Goal: Information Seeking & Learning: Compare options

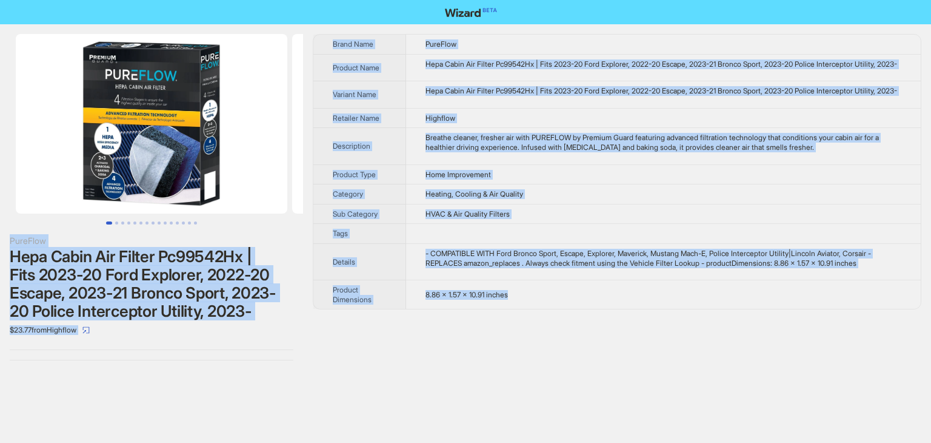
drag, startPoint x: 536, startPoint y: 320, endPoint x: 272, endPoint y: -53, distance: 457.0
click at [272, 0] on html "PureFlow Hepa Cabin Air Filter Pc99542Hx | Fits 2023-20 Ford Explorer, 2022-20 …" at bounding box center [465, 221] width 931 height 443
copy div "PureFlow Hepa Cabin Air Filter Pc99542Hx | Fits 2023-20 Ford Explorer, 2022-20 …"
click at [416, 355] on div "Brand Name PureFlow Product Name Hepa Cabin Air Filter Pc99542Hx | Fits 2023-20…" at bounding box center [617, 197] width 609 height 326
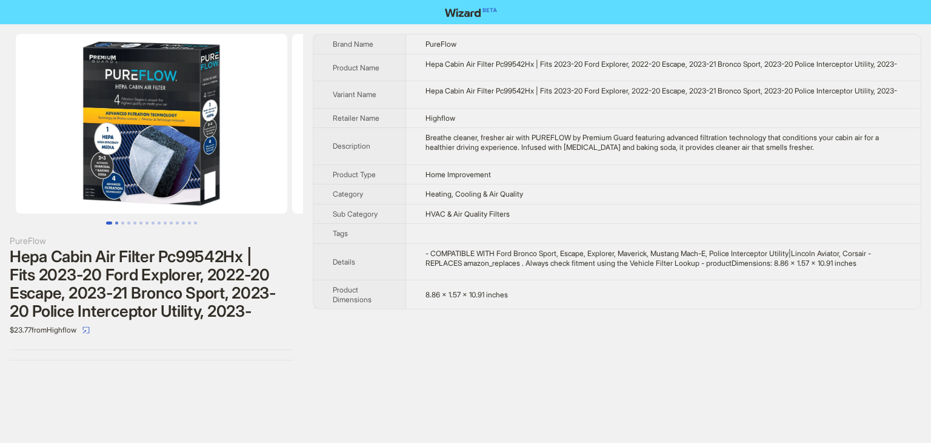
click at [117, 221] on button "Go to slide 2" at bounding box center [116, 222] width 3 height 3
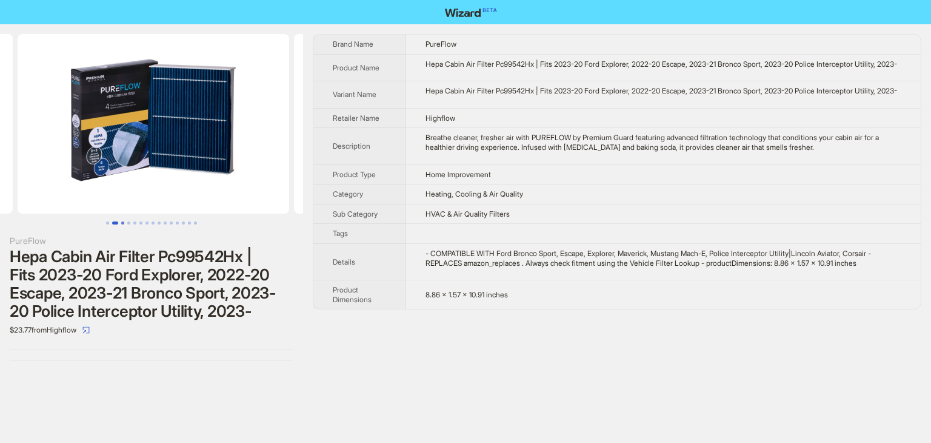
scroll to position [0, 276]
click at [136, 222] on button "Go to slide 5" at bounding box center [134, 222] width 3 height 3
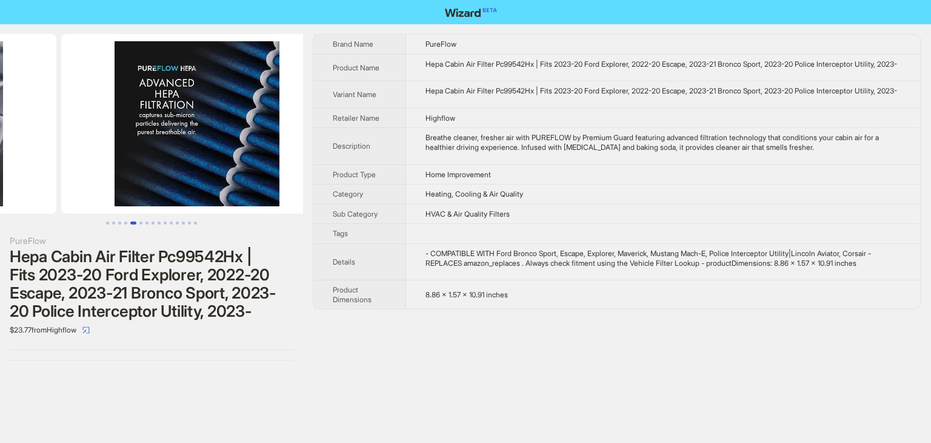
scroll to position [0, 1106]
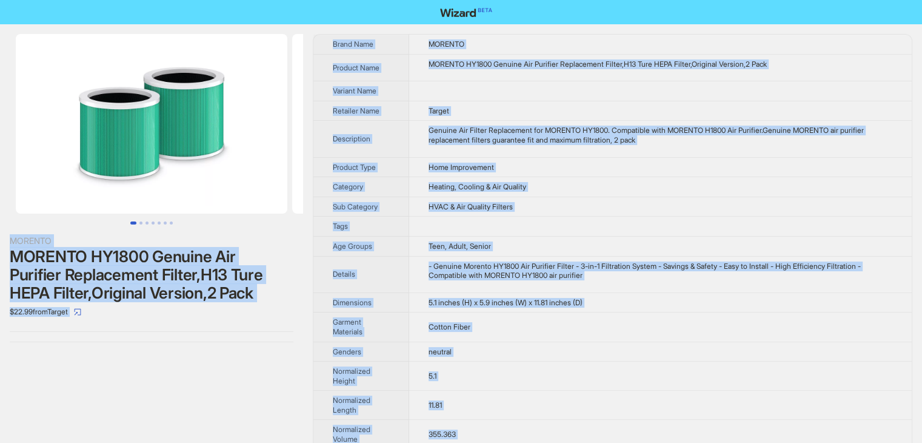
drag, startPoint x: 594, startPoint y: 421, endPoint x: 287, endPoint y: -53, distance: 565.0
click at [287, 0] on html "MORENTO MORENTO HY1800 Genuine Air Purifier Replacement Filter,H13 Ture HEPA Fi…" at bounding box center [461, 334] width 922 height 669
copy div "MORENTO MORENTO HY1800 Genuine Air Purifier Replacement Filter,H13 Ture HEPA Fi…"
click at [561, 68] on td "MORENTO HY1800 Genuine Air Purifier Replacement Filter,H13 Ture HEPA Filter,Ori…" at bounding box center [660, 67] width 503 height 27
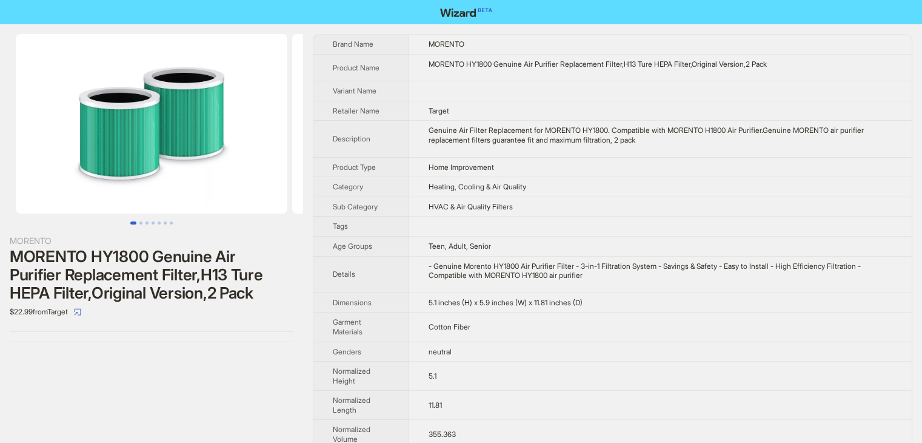
click at [622, 185] on td "Heating, Cooling & Air Quality" at bounding box center [660, 187] width 503 height 20
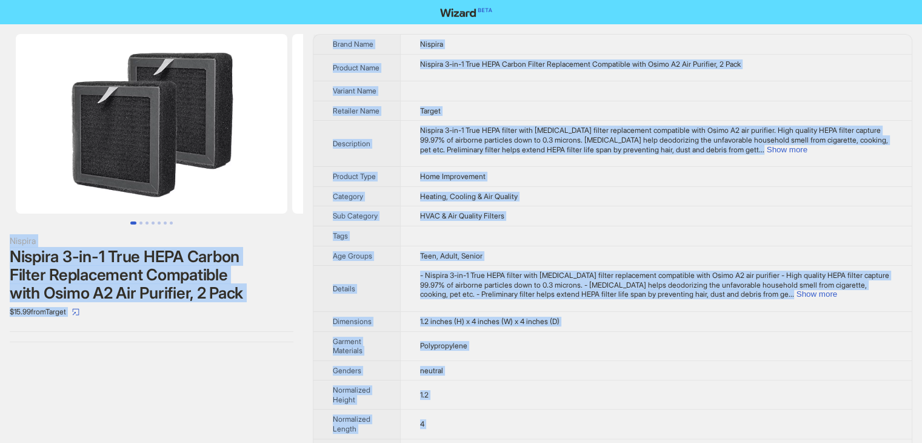
drag, startPoint x: 483, startPoint y: 421, endPoint x: 196, endPoint y: -53, distance: 554.0
click at [196, 0] on html "Nispira Nispira 3-in-1 True HEPA Carbon Filter Replacement Compatible with Osim…" at bounding box center [461, 316] width 922 height 632
copy div "Nispira Nispira 3-in-1 True HEPA Carbon Filter Replacement Compatible with Osim…"
click at [577, 90] on td at bounding box center [656, 91] width 512 height 20
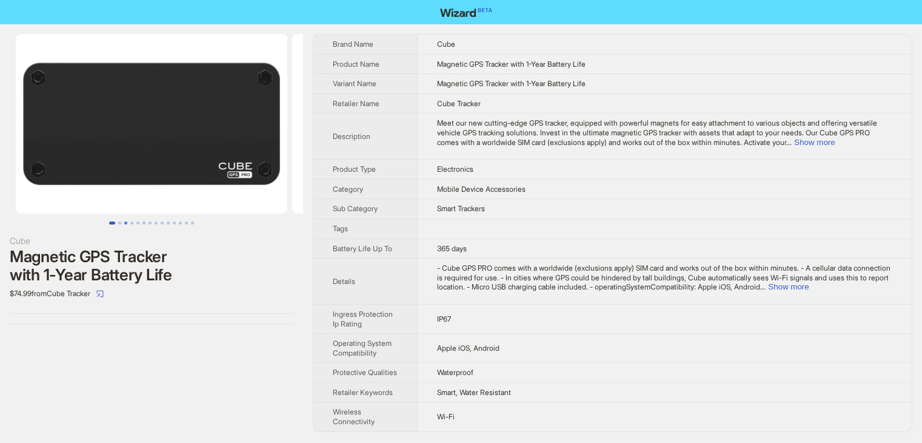
click at [125, 223] on button "Go to slide 3" at bounding box center [125, 222] width 3 height 3
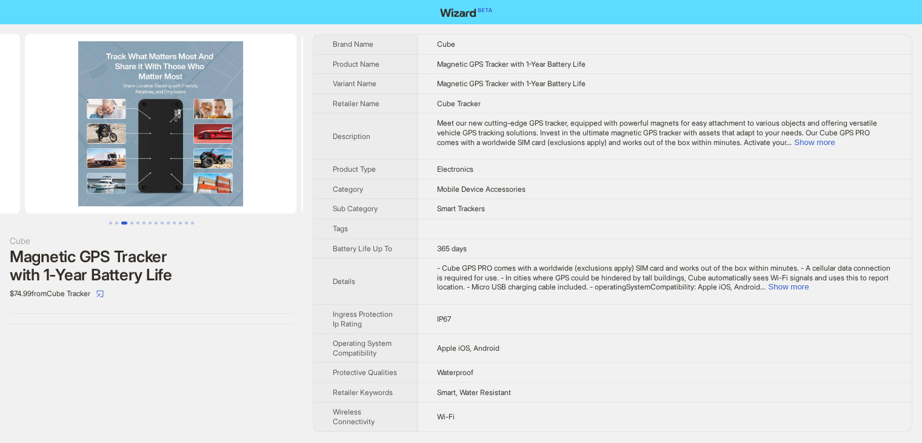
scroll to position [0, 553]
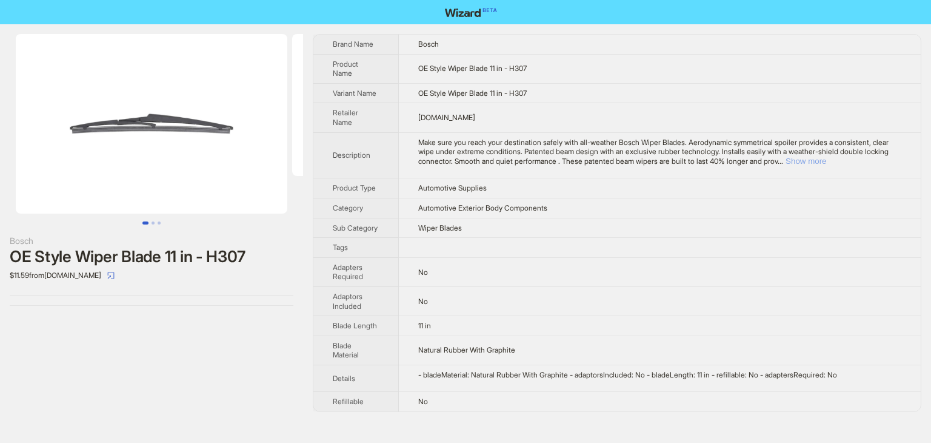
click at [826, 156] on button "Show more" at bounding box center [806, 160] width 41 height 9
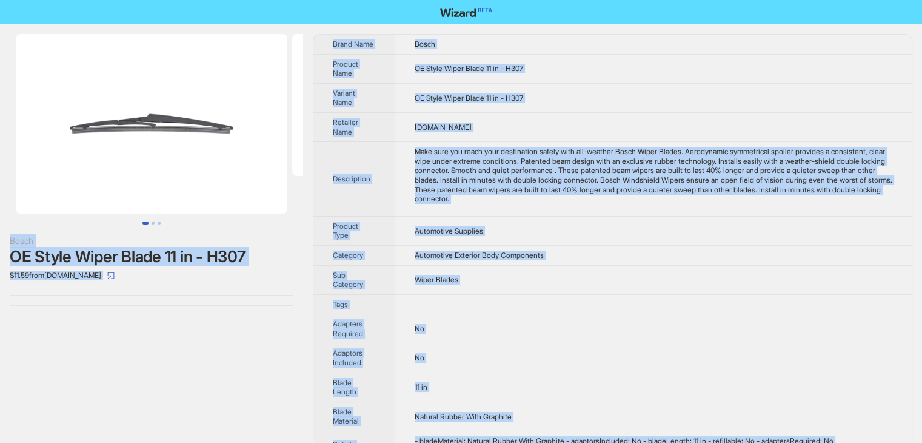
drag, startPoint x: 455, startPoint y: 429, endPoint x: 276, endPoint y: -53, distance: 514.0
click at [276, 0] on html "Bosch OE Style Wiper Blade 11 in - H307 $11.59 from BMWPartsFactory.com Brand N…" at bounding box center [461, 243] width 922 height 487
copy div "Bosch OE Style Wiper Blade 11 in - H307 $11.59 from BMWPartsFactory.com Brand N…"
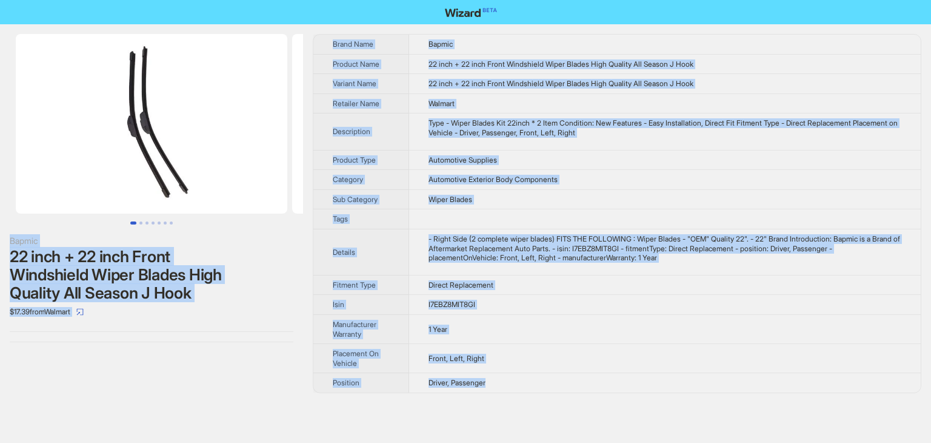
drag, startPoint x: 461, startPoint y: 350, endPoint x: 259, endPoint y: -53, distance: 450.6
click at [259, 0] on html "Bapmic 22 inch + 22 inch Front Windshield Wiper Blades High Quality All Season …" at bounding box center [465, 221] width 931 height 443
copy div "Bapmic 22 inch + 22 inch Front Windshield Wiper Blades High Quality All Season …"
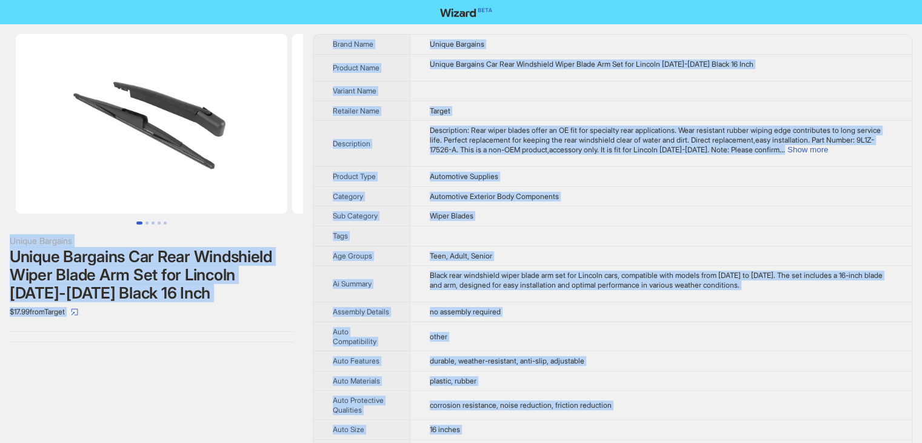
drag, startPoint x: 473, startPoint y: 421, endPoint x: 196, endPoint y: -53, distance: 549.1
copy div "Unique Bargains Unique Bargains Car Rear Windshield Wiper Blade Arm Set for Lin…"
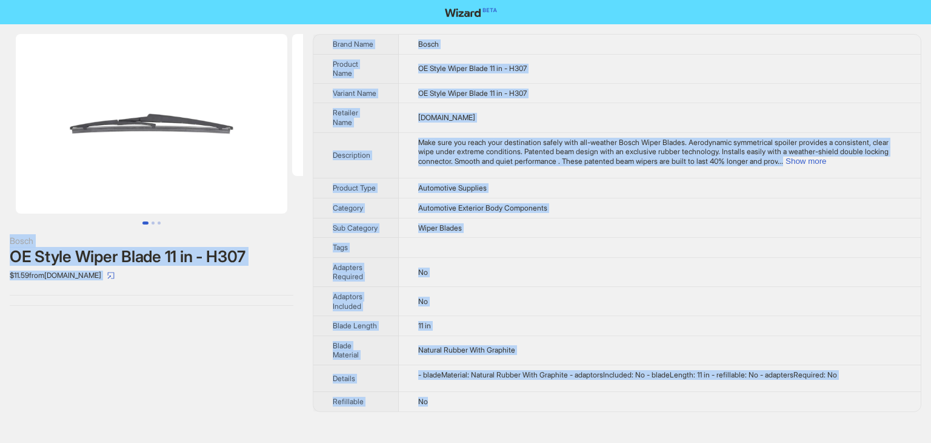
drag, startPoint x: 436, startPoint y: 398, endPoint x: 284, endPoint y: -53, distance: 476.2
click at [284, 0] on html "Bosch OE Style Wiper Blade 11 in - H307 $11.59 from BMWPartsFactory.com Brand N…" at bounding box center [465, 221] width 931 height 443
copy div "Bosch OE Style Wiper Blade 11 in - H307 $11.59 from BMWPartsFactory.com Brand N…"
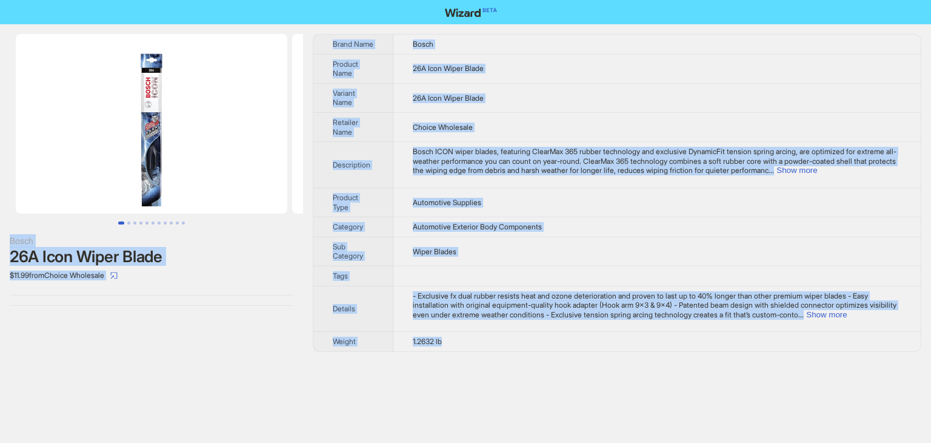
drag, startPoint x: 461, startPoint y: 340, endPoint x: 319, endPoint y: -53, distance: 417.4
click at [319, 0] on html "Bosch 26A Icon Wiper Blade $11.99 from Choice Wholesale Brand Name Bosch Produc…" at bounding box center [465, 221] width 931 height 443
copy div "Bosch 26A Icon Wiper Blade $11.99 from Choice Wholesale Brand Name Bosch Produc…"
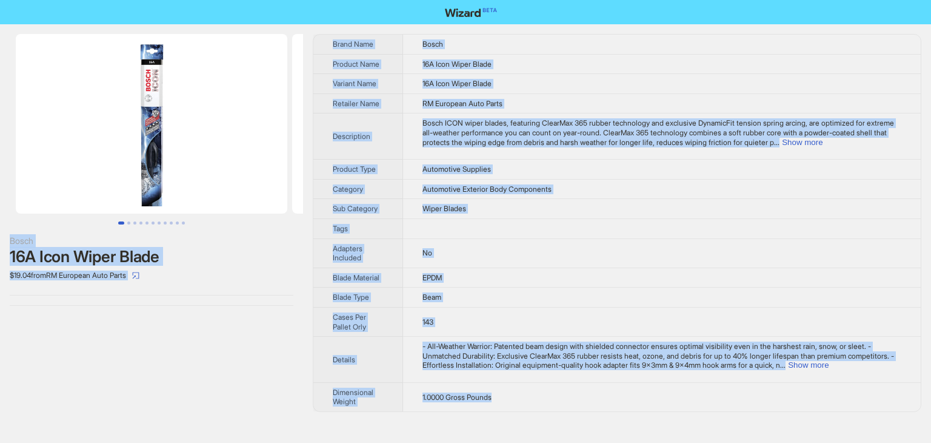
drag, startPoint x: 510, startPoint y: 394, endPoint x: 318, endPoint y: -53, distance: 486.3
click at [318, 0] on html "Bosch 16A Icon Wiper Blade $19.04 from RM European Auto Parts Brand Name Bosch …" at bounding box center [465, 221] width 931 height 443
copy div "Bosch 16A Icon Wiper Blade $19.04 from RM European Auto Parts Brand Name Bosch …"
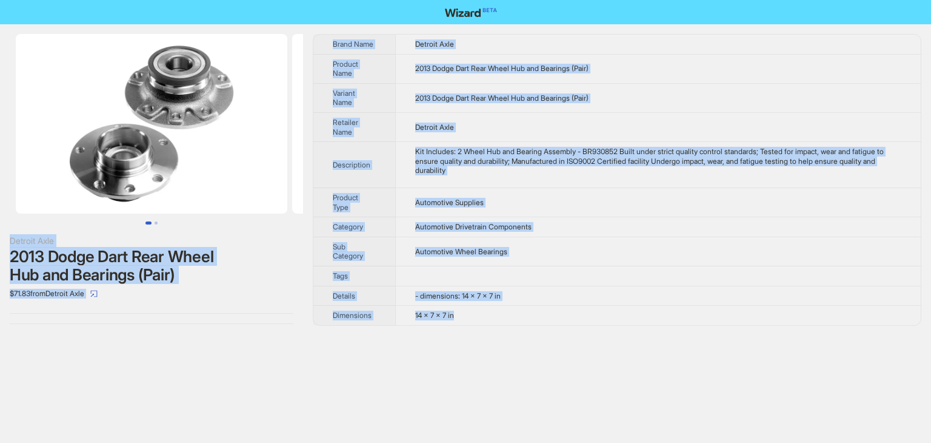
drag, startPoint x: 469, startPoint y: 316, endPoint x: 306, endPoint y: -53, distance: 403.8
click at [306, 0] on html "Detroit Axle 2013 Dodge Dart Rear Wheel Hub and Bearings (Pair) $71.83 from Det…" at bounding box center [465, 221] width 931 height 443
copy div "Detroit Axle 2013 Dodge Dart Rear Wheel Hub and Bearings (Pair) $71.83 from Det…"
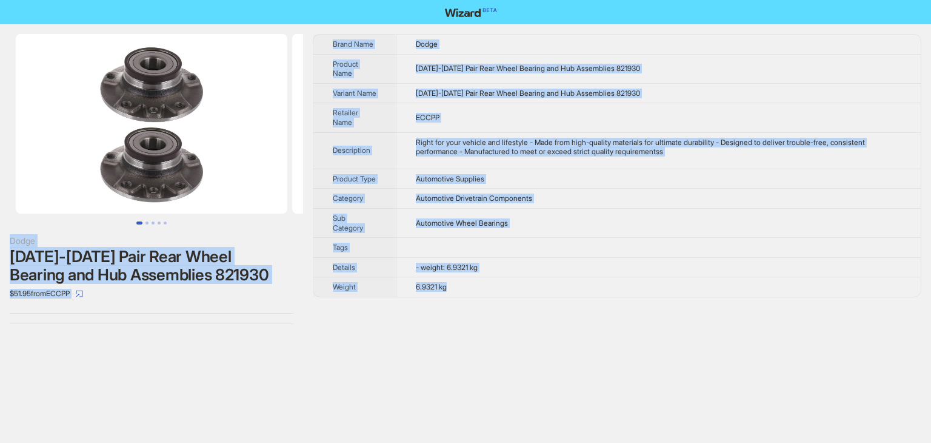
drag, startPoint x: 461, startPoint y: 302, endPoint x: 230, endPoint y: -53, distance: 423.4
click at [230, 0] on html "Dodge [DATE]-[DATE] Pair Rear Wheel Bearing and Hub Assemblies 821930 $51.95 fr…" at bounding box center [465, 221] width 931 height 443
copy div "Dodge [DATE]-[DATE] Pair Rear Wheel Bearing and Hub Assemblies 821930 $51.95 fr…"
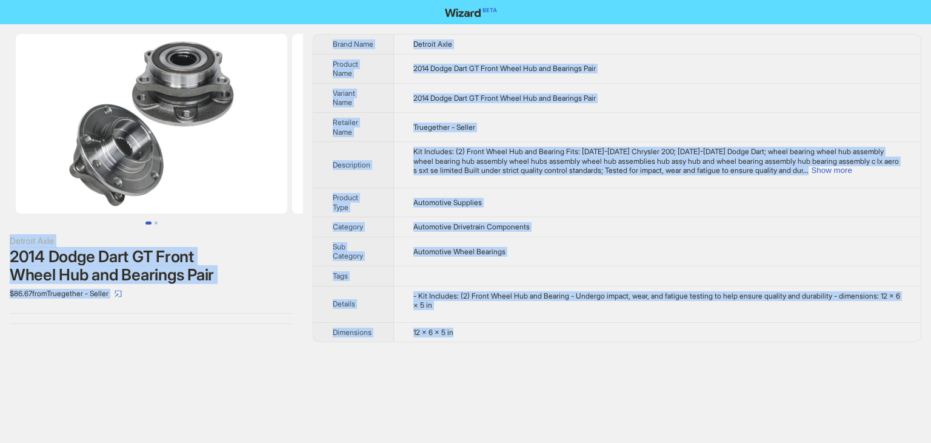
drag, startPoint x: 466, startPoint y: 336, endPoint x: 272, endPoint y: -44, distance: 427.0
click at [272, 0] on html "Detroit Axle 2014 Dodge Dart GT Front Wheel Hub and Bearings Pair $86.67 from T…" at bounding box center [465, 221] width 931 height 443
copy div "Detroit Axle 2014 Dodge Dart GT Front Wheel Hub and Bearings Pair $86.67 from T…"
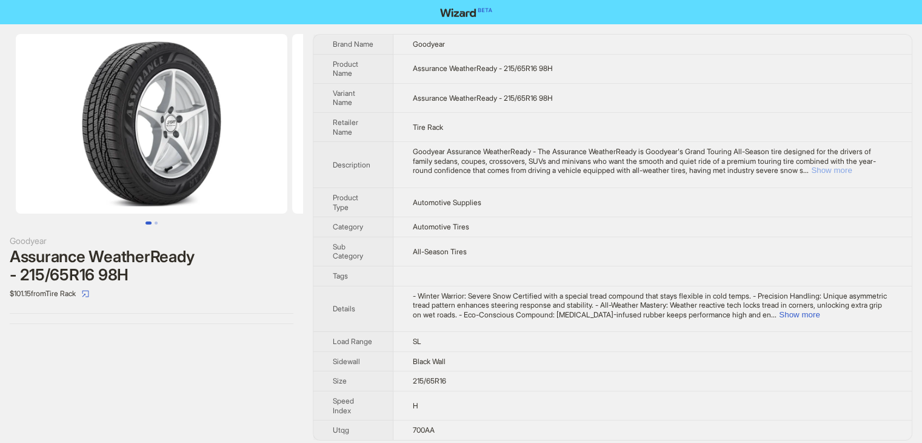
click at [852, 170] on button "Show more" at bounding box center [831, 169] width 41 height 9
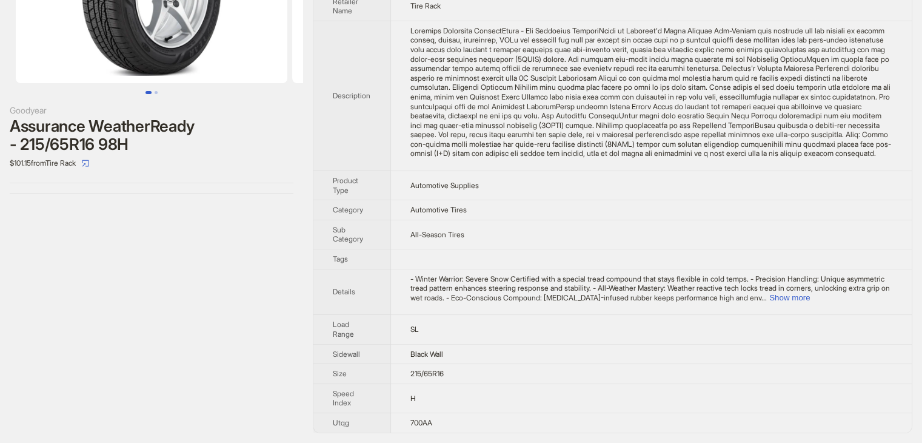
scroll to position [138, 0]
click at [857, 292] on span "- Winter Warrior: Severe Snow Certified with a special tread compound that stay…" at bounding box center [649, 288] width 479 height 28
click at [810, 295] on button "Show more" at bounding box center [789, 297] width 41 height 9
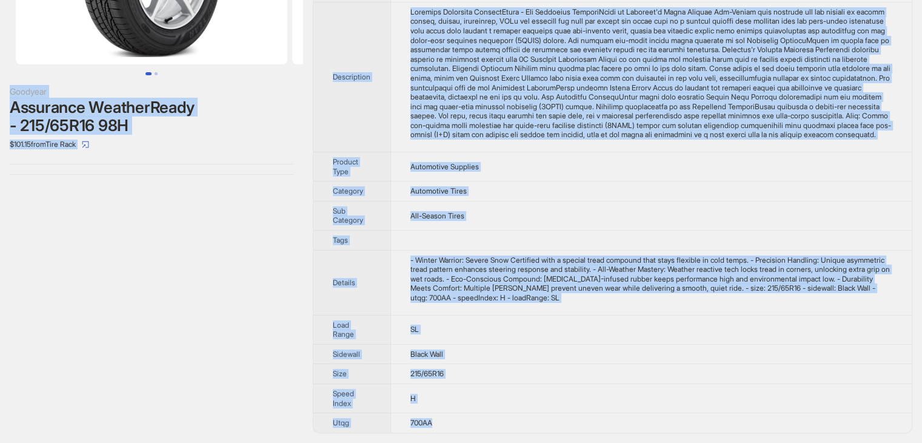
scroll to position [0, 0]
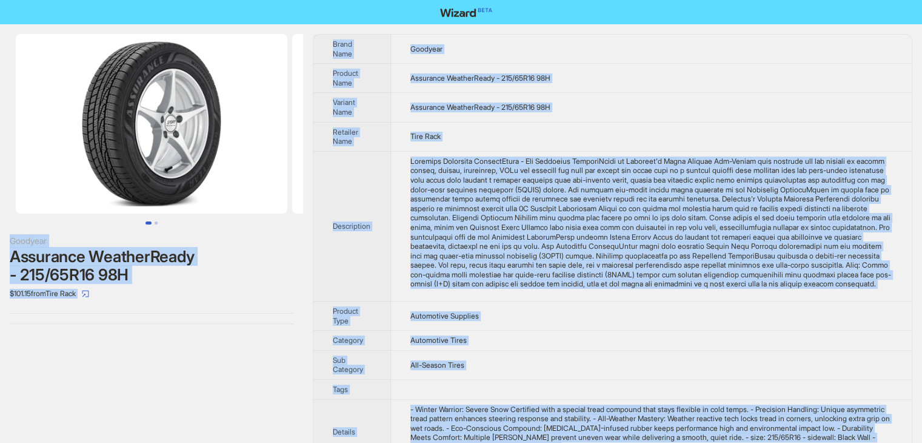
drag, startPoint x: 461, startPoint y: 425, endPoint x: 252, endPoint y: -53, distance: 521.5
click at [252, 0] on html "Goodyear Assurance WeatherReady - 215/65R16 98H $101.15 from Tire Rack Brand Na…" at bounding box center [461, 296] width 922 height 592
copy div "Goodyear Assurance WeatherReady - 215/65R16 98H $101.15 from Tire Rack Brand Na…"
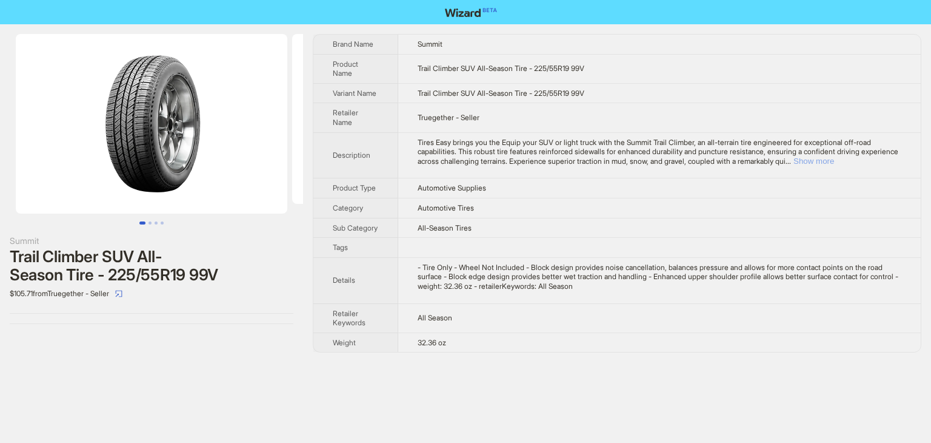
click at [834, 158] on button "Show more" at bounding box center [813, 160] width 41 height 9
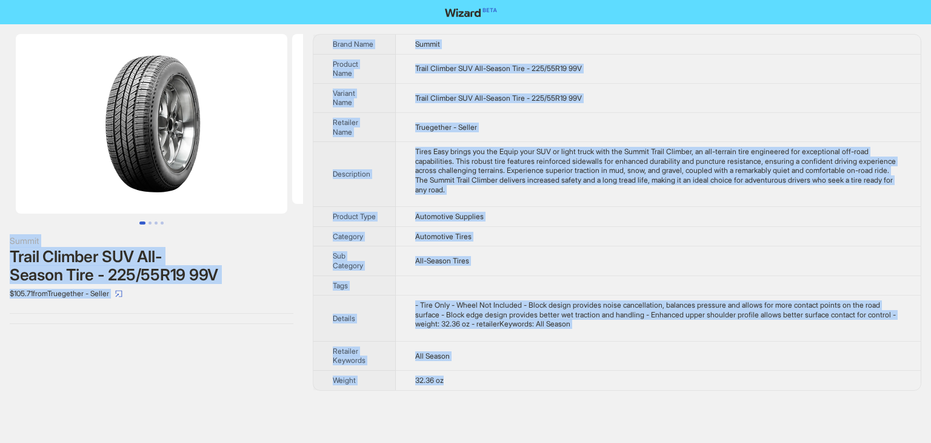
drag, startPoint x: 461, startPoint y: 389, endPoint x: 218, endPoint y: -53, distance: 504.6
click at [218, 0] on html "Summit Trail Climber SUV All-Season Tire - 225/55R19 99V $105.71 from Truegethe…" at bounding box center [465, 221] width 931 height 443
copy div "Summit Trail Climber SUV All-Season Tire - 225/55R19 99V $105.71 from Truegethe…"
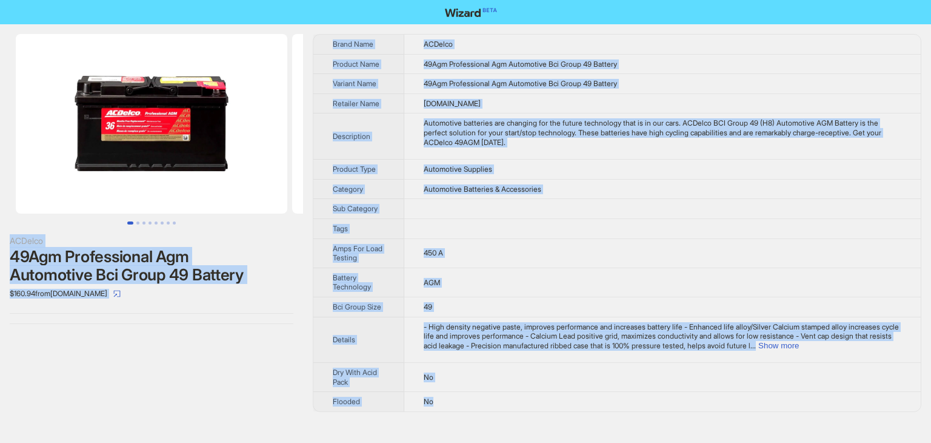
drag, startPoint x: 462, startPoint y: 402, endPoint x: 276, endPoint y: -33, distance: 472.8
click at [276, 0] on html "ACDelco 49Agm Professional Agm Automotive Bci Group 49 Battery $160.94 from Mar…" at bounding box center [465, 221] width 931 height 443
copy div "ACDelco 49Agm Professional Agm Automotive Bci Group 49 Battery $160.94 from Mar…"
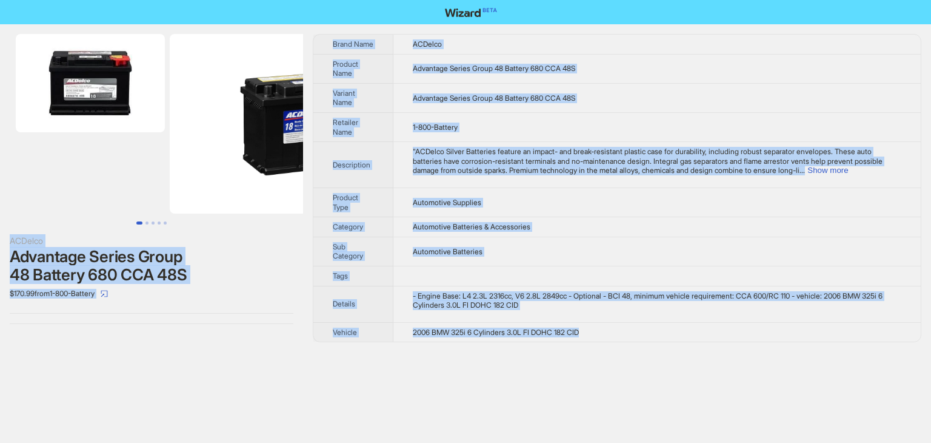
drag, startPoint x: 599, startPoint y: 333, endPoint x: 246, endPoint y: -45, distance: 517.7
click at [246, 0] on html "ACDelco Advantage Series Group 48 Battery 680 CCA 48S $170.99 from 1-800-Batter…" at bounding box center [465, 221] width 931 height 443
copy div "ACDelco Advantage Series Group 48 Battery 680 CCA 48S $170.99 from 1-800-Batter…"
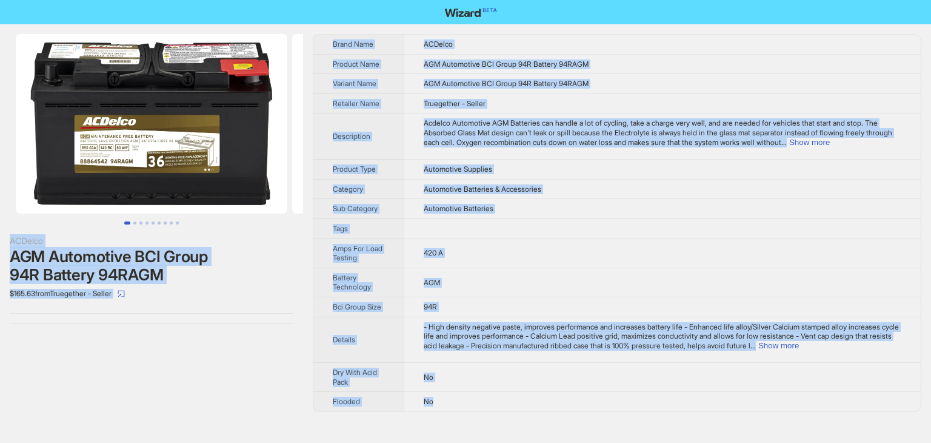
drag, startPoint x: 444, startPoint y: 404, endPoint x: 191, endPoint y: -53, distance: 521.8
click at [191, 0] on html "ACDelco AGM Automotive BCI Group 94R Battery 94RAGM $165.63 from Truegether - S…" at bounding box center [465, 221] width 931 height 443
copy div "ACDelco AGM Automotive BCI Group 94R Battery 94RAGM $165.63 from Truegether - S…"
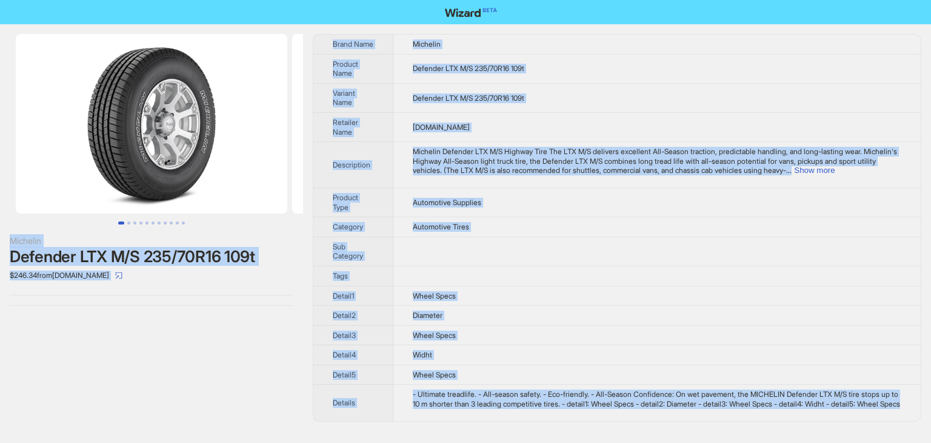
drag, startPoint x: 491, startPoint y: 423, endPoint x: 333, endPoint y: 19, distance: 432.8
click at [333, 19] on div "Michelin Defender LTX M/S 235/70R16 109t $246.34 from BestWheelsOnline.com Bran…" at bounding box center [465, 221] width 931 height 443
copy div "Michelin Defender LTX M/S 235/70R16 109t $246.34 from BestWheelsOnline.com Bran…"
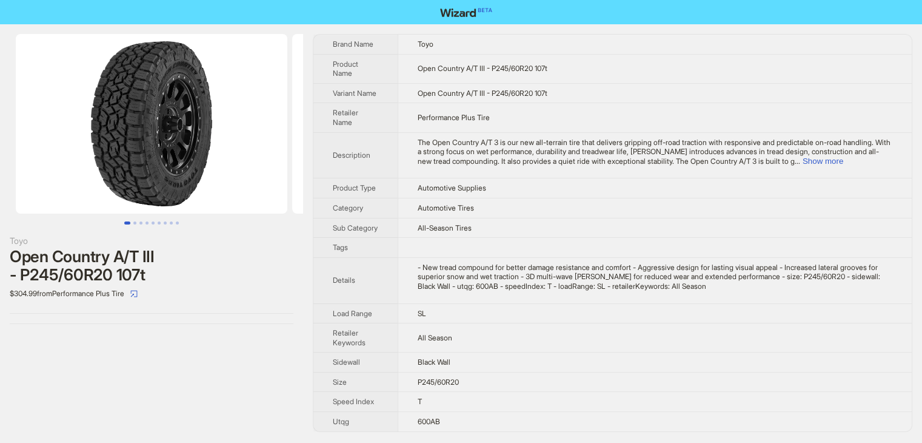
scroll to position [7, 0]
click at [449, 432] on div "Brand Name Toyo Product Name Open Country A/T III - P245/60R20 107t Variant Nam…" at bounding box center [613, 233] width 600 height 398
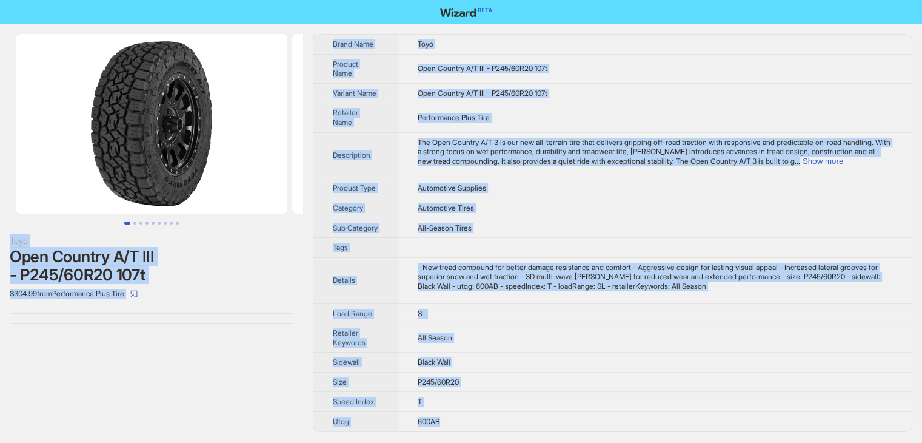
scroll to position [0, 0]
drag, startPoint x: 453, startPoint y: 425, endPoint x: 196, endPoint y: -53, distance: 542.1
click at [196, 0] on html "Toyo Open Country A/T III - P245/60R20 107t $304.99 from Performance Plus Tire …" at bounding box center [461, 221] width 922 height 443
copy div "Toyo Open Country A/T III - P245/60R20 107t $304.99 from Performance Plus Tire …"
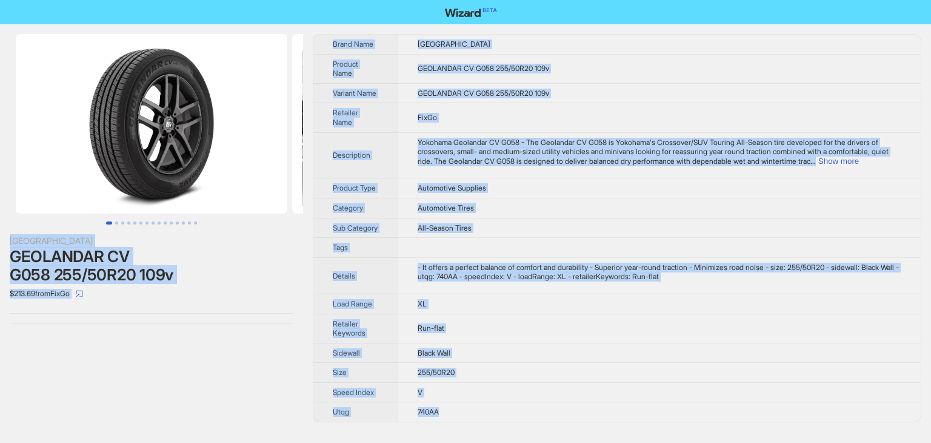
drag, startPoint x: 466, startPoint y: 427, endPoint x: 235, endPoint y: -53, distance: 533.0
click at [235, 0] on html "Yokohama GEOLANDAR CV G058 255/50R20 109v $213.69 from FixGo Brand Name [GEOGRA…" at bounding box center [465, 221] width 931 height 443
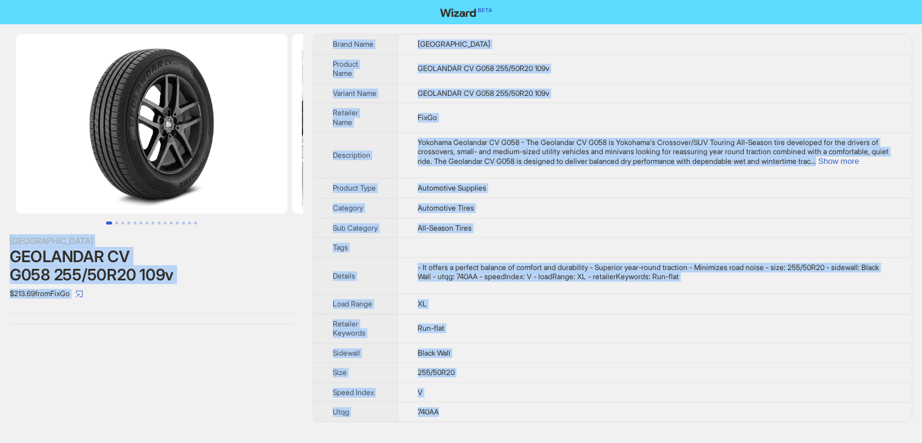
copy div "Yokohama GEOLANDAR CV G058 255/50R20 109v $213.69 from FixGo Brand Name [GEOGRA…"
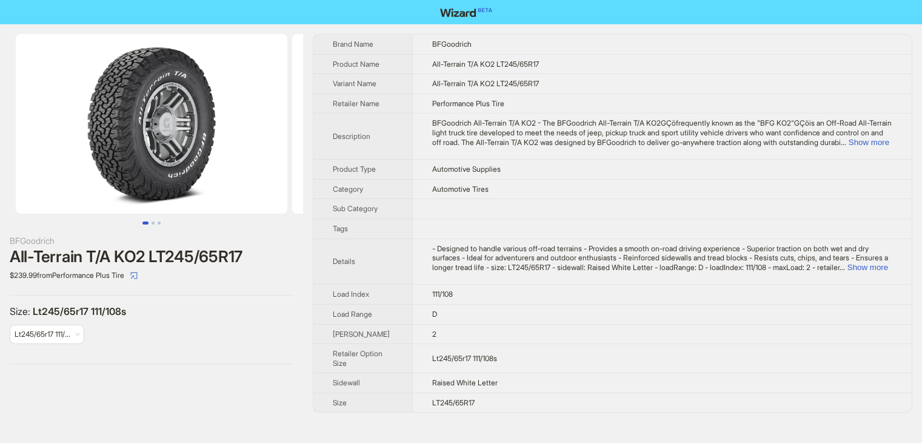
drag, startPoint x: 496, startPoint y: 427, endPoint x: 364, endPoint y: 124, distance: 330.6
click at [364, 124] on tbody "Brand Name BFGoodrich Product Name All-Terrain T/A KO2 LT245/65R17 Variant Name…" at bounding box center [612, 223] width 598 height 377
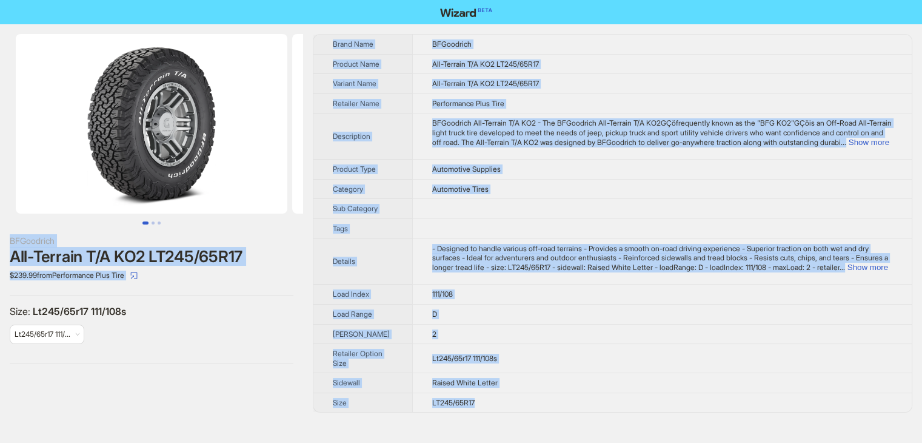
drag, startPoint x: 479, startPoint y: 430, endPoint x: 247, endPoint y: -39, distance: 523.2
click at [247, 0] on html "BFGoodrich All-Terrain T/A KO2 LT245/65R17 $239.99 from Performance Plus Tire S…" at bounding box center [461, 221] width 922 height 443
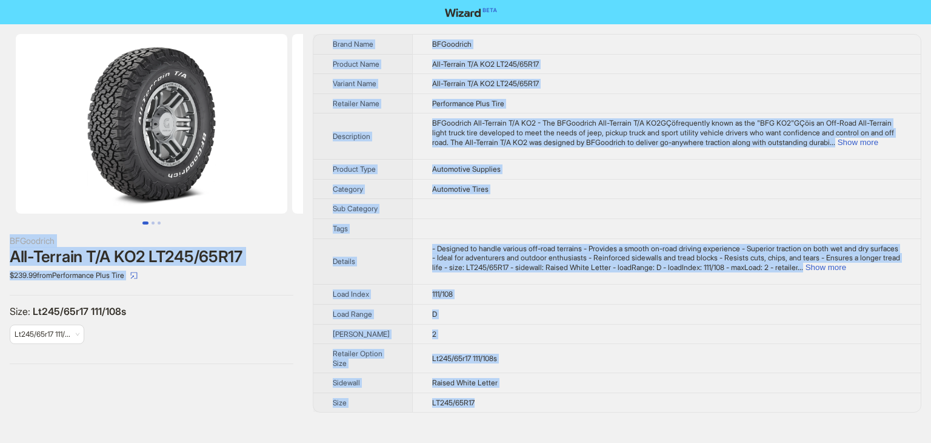
copy div "LORemipsum Dol-Sitamet C/A EL4 SE165/33D15 $044.17 eius Temporincid Utla Etdo M…"
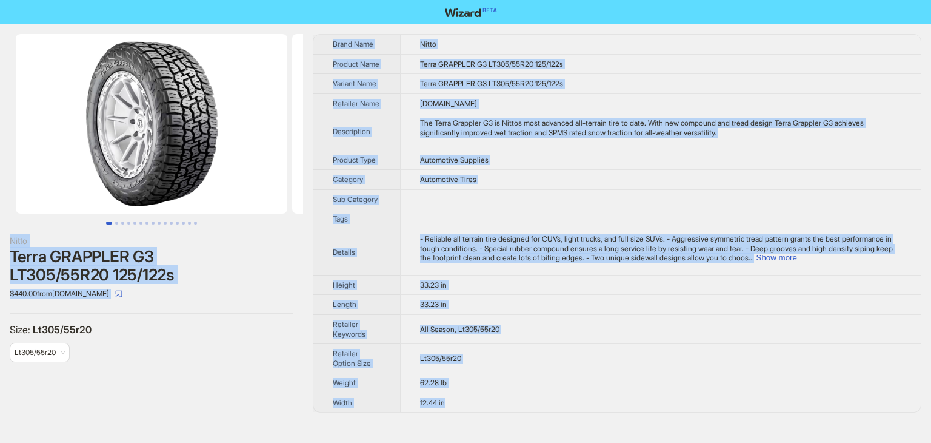
drag, startPoint x: 463, startPoint y: 406, endPoint x: 294, endPoint y: -53, distance: 488.5
click at [294, 0] on html "Nitto Terra GRAPPLER G3 LT305/55R20 125/122s $440.00 from OnlineTires.com Size …" at bounding box center [465, 221] width 931 height 443
copy div "Nitto Terra GRAPPLER G3 LT305/55R20 125/122s $440.00 from OnlineTires.com Size …"
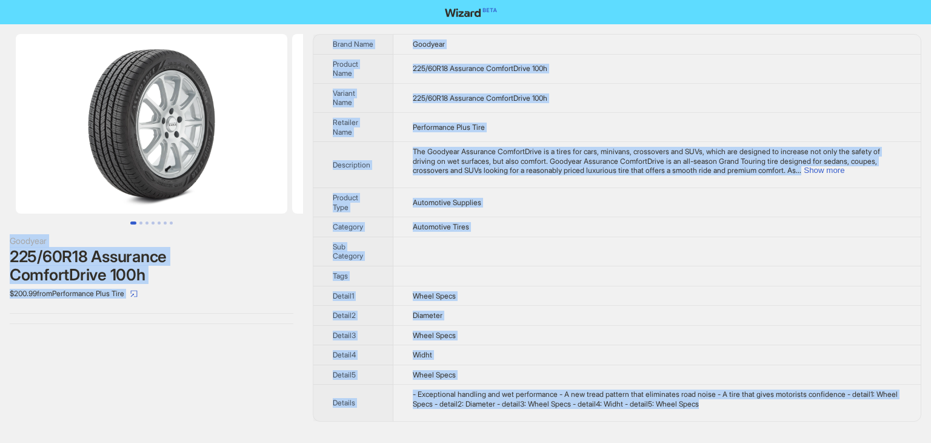
drag, startPoint x: 744, startPoint y: 404, endPoint x: 316, endPoint y: -38, distance: 615.6
click at [316, 0] on html "Goodyear 225/60R18 Assurance ComfortDrive 100h $200.99 from Performance Plus Ti…" at bounding box center [465, 221] width 931 height 443
copy div "Goodyear 225/60R18 Assurance ComfortDrive 100h $200.99 from Performance Plus Ti…"
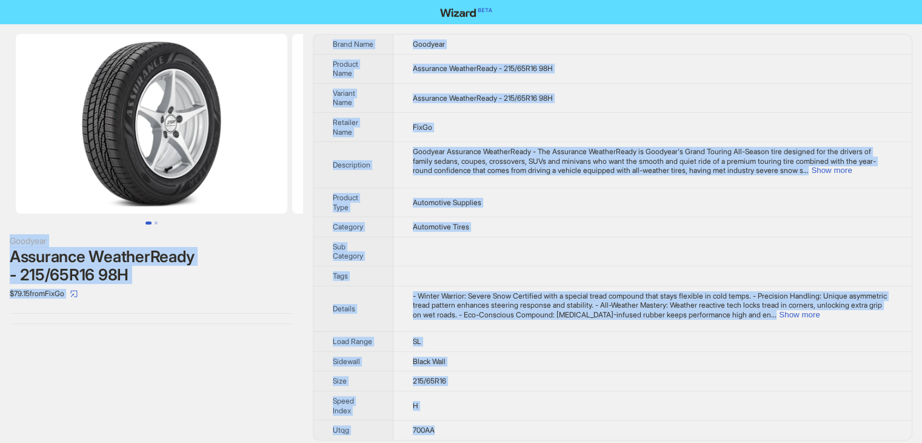
drag, startPoint x: 449, startPoint y: 424, endPoint x: 282, endPoint y: 12, distance: 443.9
click at [247, 0] on html "Goodyear Assurance WeatherReady - 215/65R16 98H $79.15 from FixGo Brand Name Go…" at bounding box center [461, 225] width 922 height 450
copy div "Goodyear Assurance WeatherReady - 215/65R16 98H $79.15 from FixGo Brand Name Go…"
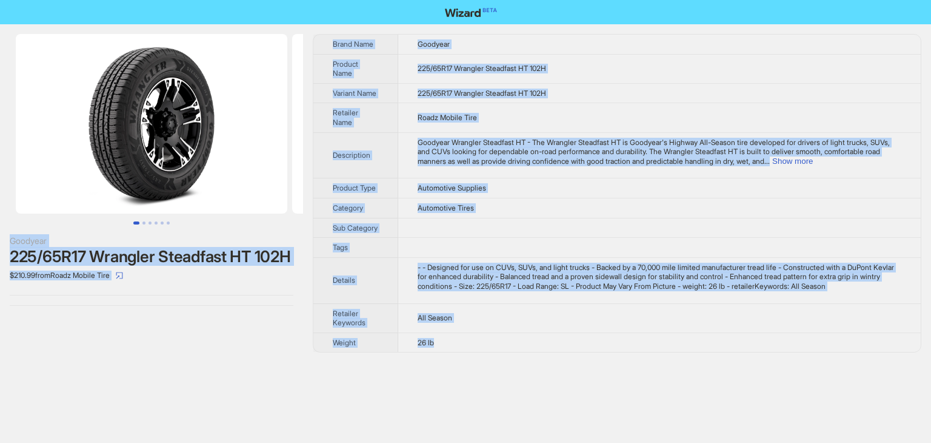
drag, startPoint x: 449, startPoint y: 350, endPoint x: 274, endPoint y: -48, distance: 434.3
click at [274, 0] on html "Goodyear 225/65R17 Wrangler Steadfast HT 102H $210.99 from Roadz Mobile Tire Br…" at bounding box center [465, 221] width 931 height 443
copy div "Goodyear 225/65R17 Wrangler Steadfast HT 102H $210.99 from Roadz Mobile Tire Br…"
